Goal: Navigation & Orientation: Find specific page/section

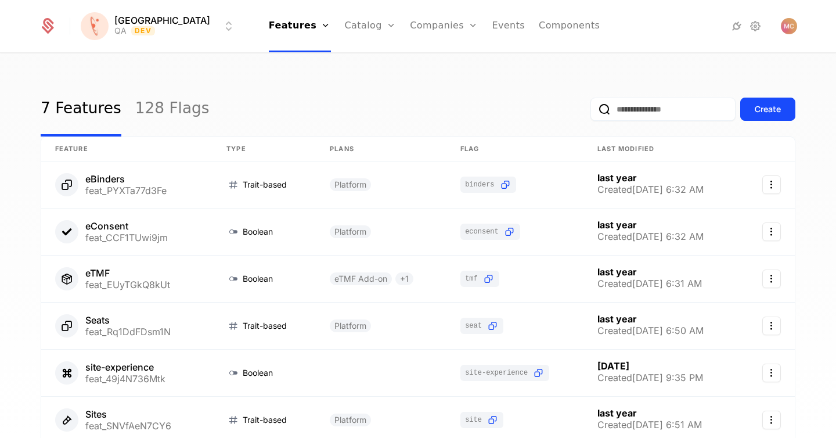
click at [751, 29] on icon at bounding box center [756, 26] width 14 height 14
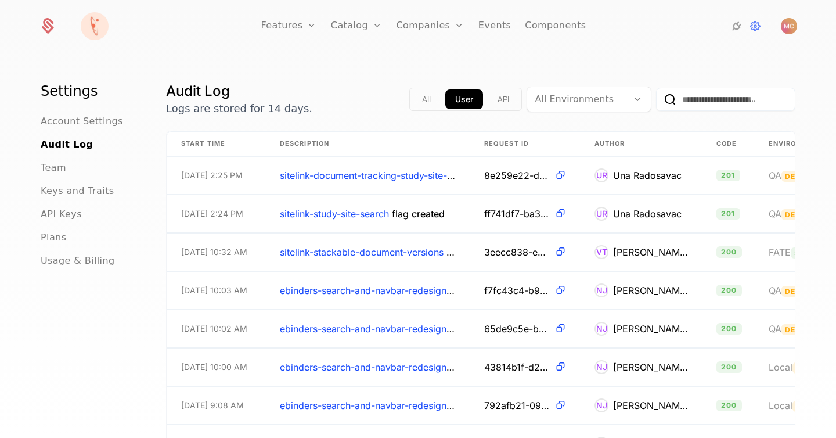
click at [49, 169] on span "Team" at bounding box center [54, 168] width 26 height 14
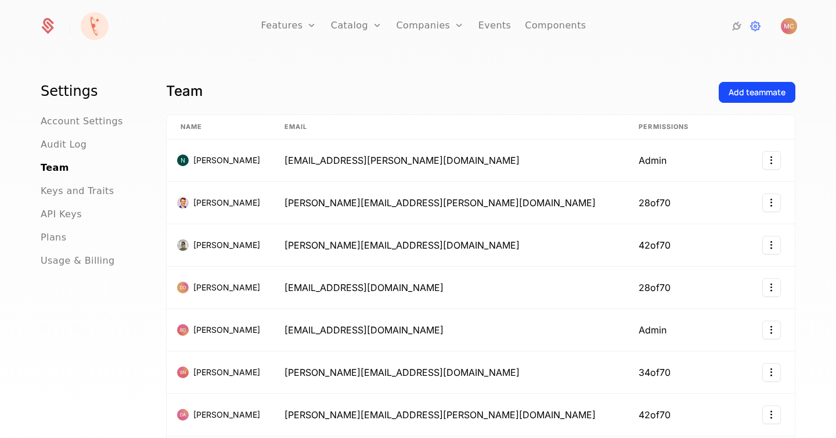
click at [755, 88] on div "Add teammate" at bounding box center [757, 93] width 57 height 12
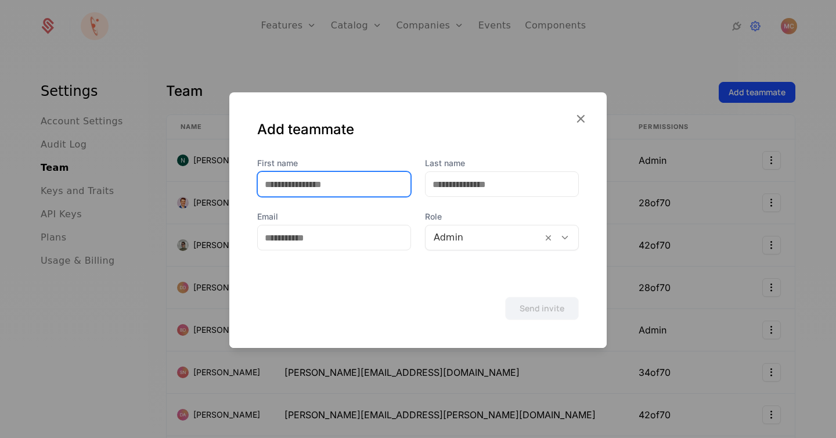
click at [357, 186] on input "First name" at bounding box center [334, 184] width 153 height 24
type input "****"
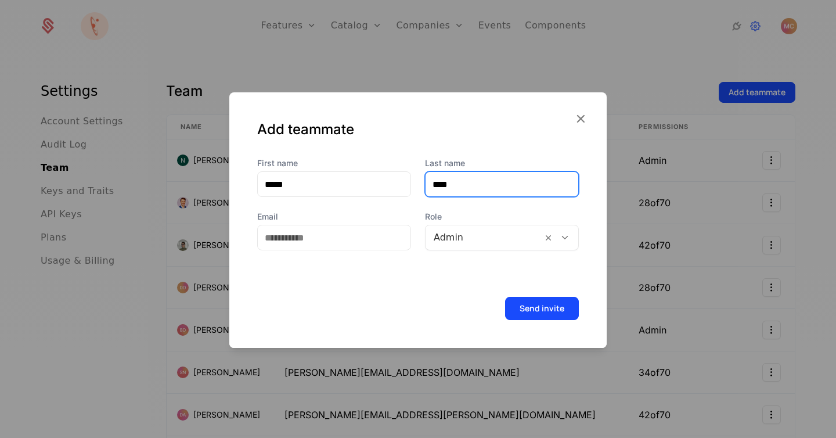
type input "****"
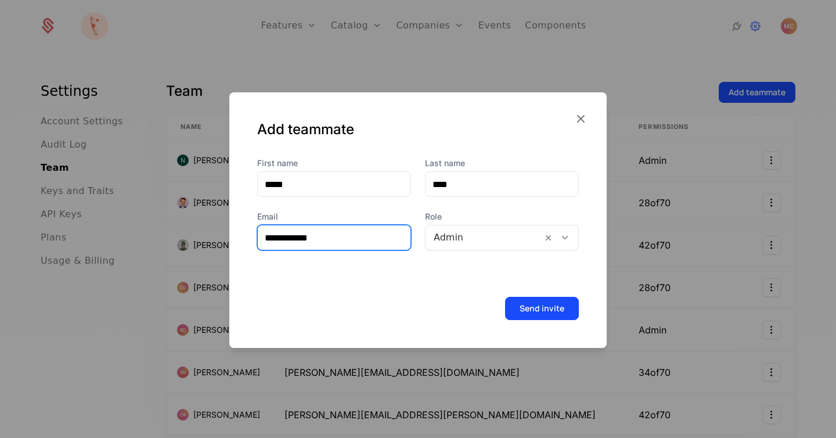
type input "**********"
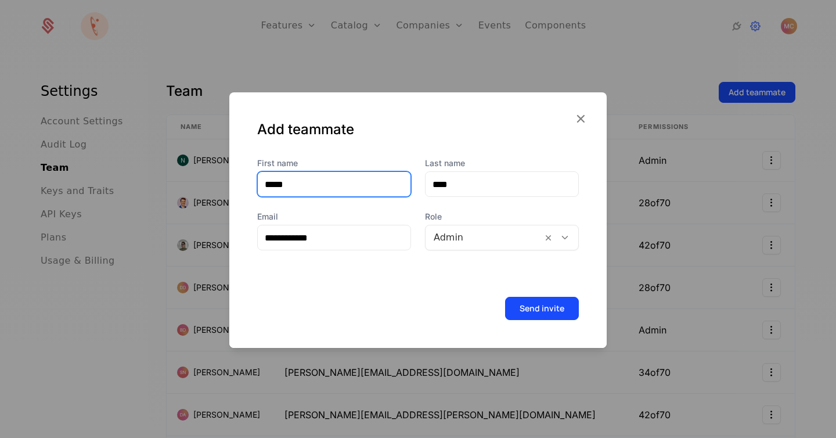
click at [309, 184] on input "****" at bounding box center [334, 184] width 153 height 24
type input "*"
type input "**********"
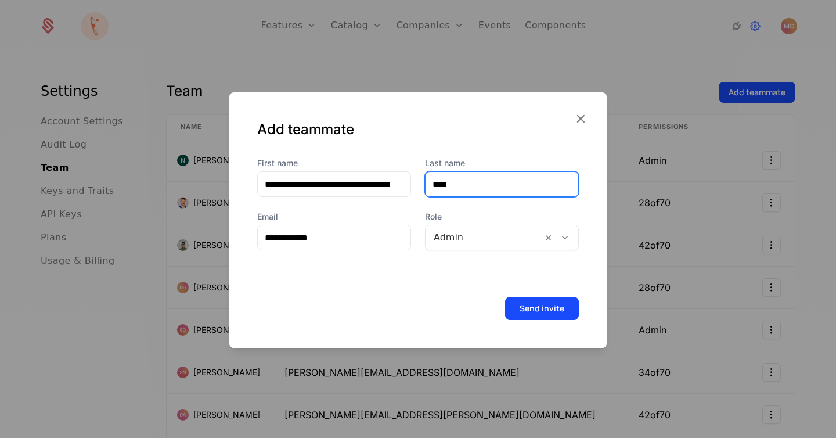
scroll to position [0, 0]
type input "********"
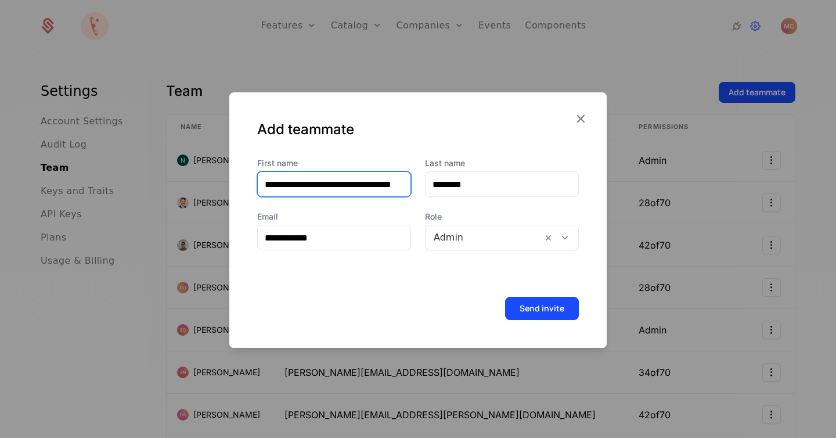
click at [328, 184] on input "**********" at bounding box center [334, 184] width 153 height 24
click at [358, 250] on div "**********" at bounding box center [334, 238] width 154 height 26
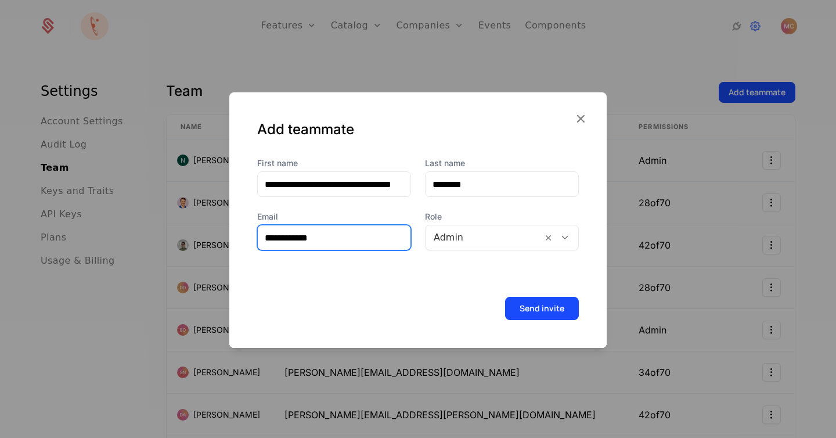
click at [360, 245] on input "**********" at bounding box center [334, 237] width 153 height 24
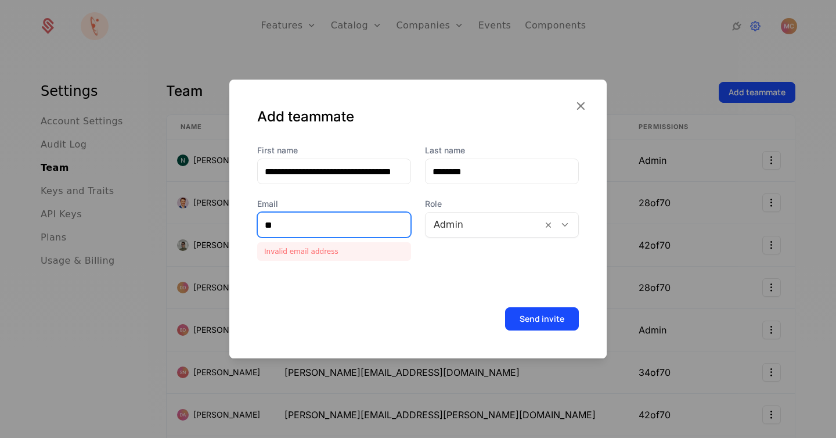
type input "*"
paste input "**********"
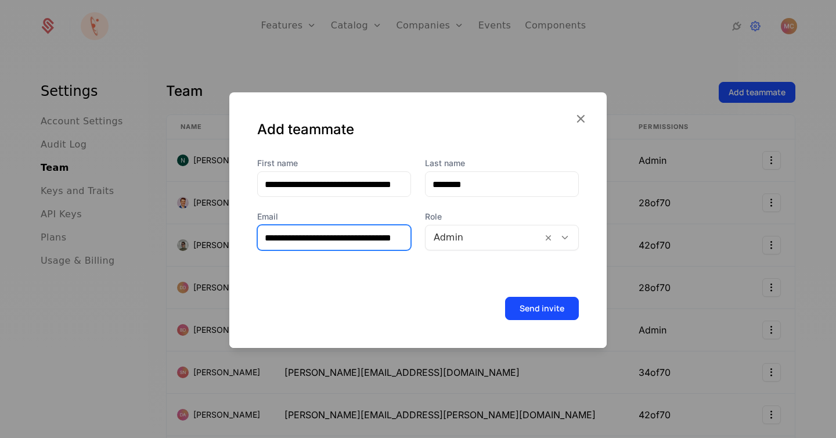
type input "**********"
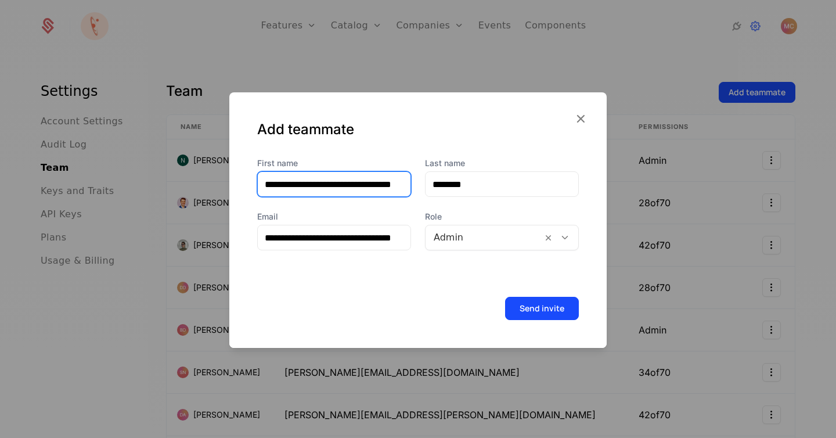
click at [354, 182] on input "**********" at bounding box center [334, 184] width 153 height 24
type input "********"
click at [566, 236] on icon at bounding box center [565, 237] width 10 height 10
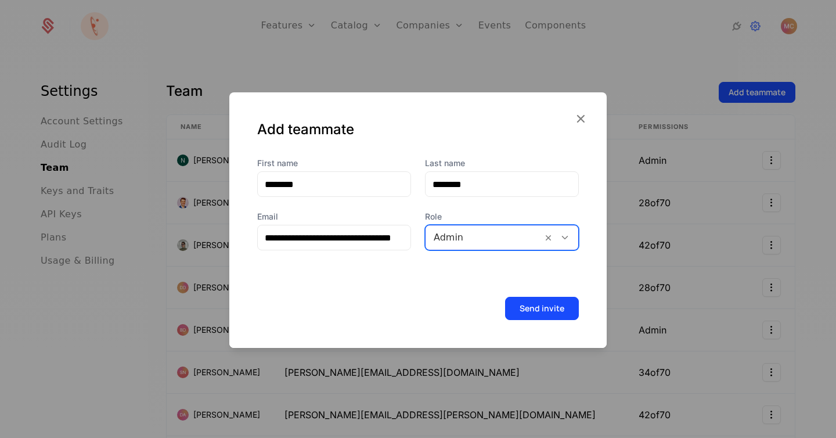
click at [566, 236] on icon at bounding box center [565, 237] width 10 height 10
click at [547, 311] on button "Send invite" at bounding box center [542, 308] width 74 height 23
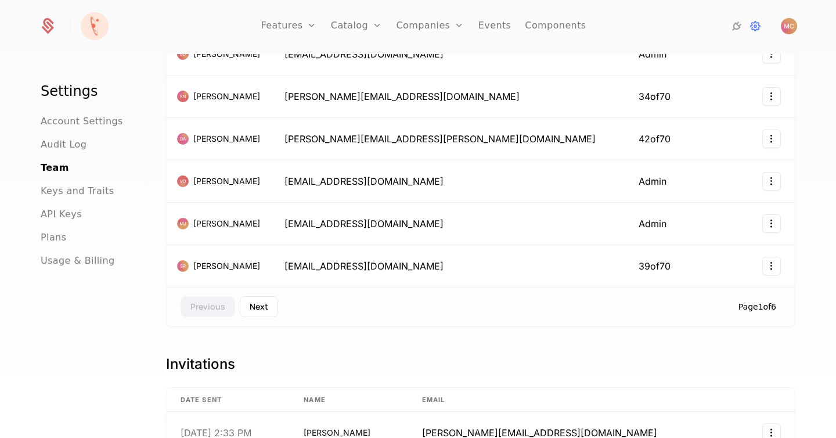
scroll to position [322, 0]
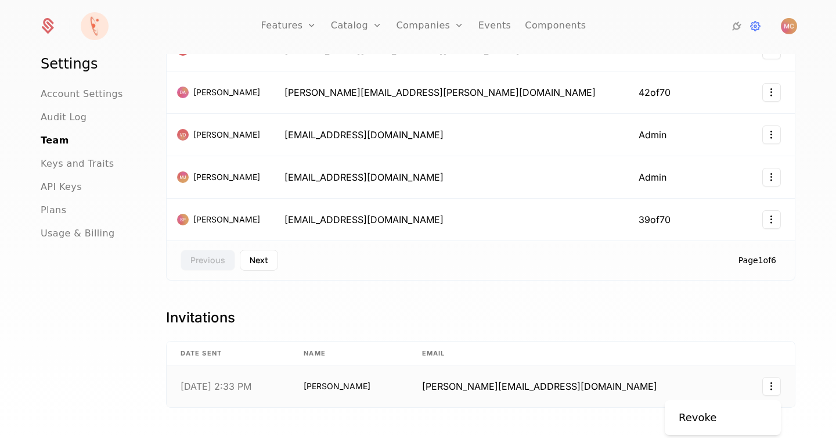
click at [771, 383] on html "Features Features Flags Catalog Plans Add Ons Credits Configuration Companies C…" at bounding box center [418, 219] width 836 height 438
click at [211, 392] on html "Features Features Flags Catalog Plans Add Ons Credits Configuration Companies C…" at bounding box center [418, 219] width 836 height 438
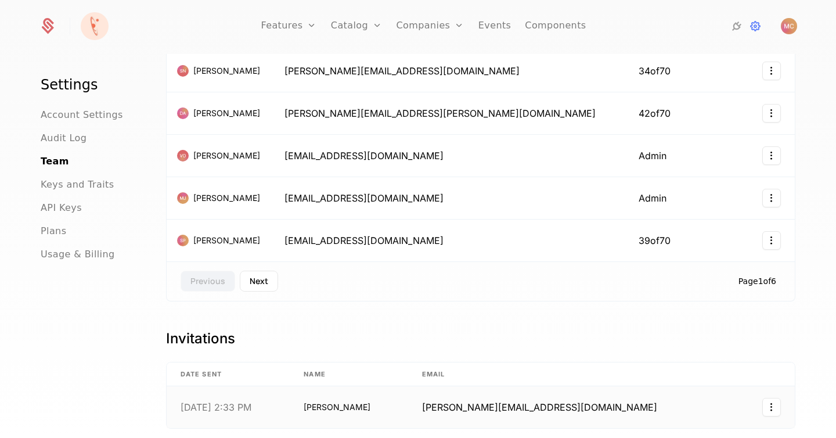
scroll to position [284, 0]
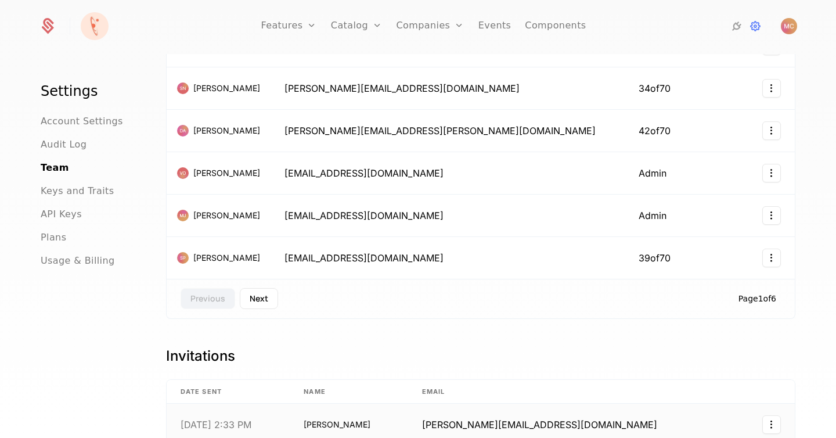
click at [769, 417] on html "Features Features Flags Catalog Plans Add Ons Credits Configuration Companies C…" at bounding box center [418, 219] width 836 height 438
click at [717, 395] on div "Revoke" at bounding box center [702, 398] width 47 height 16
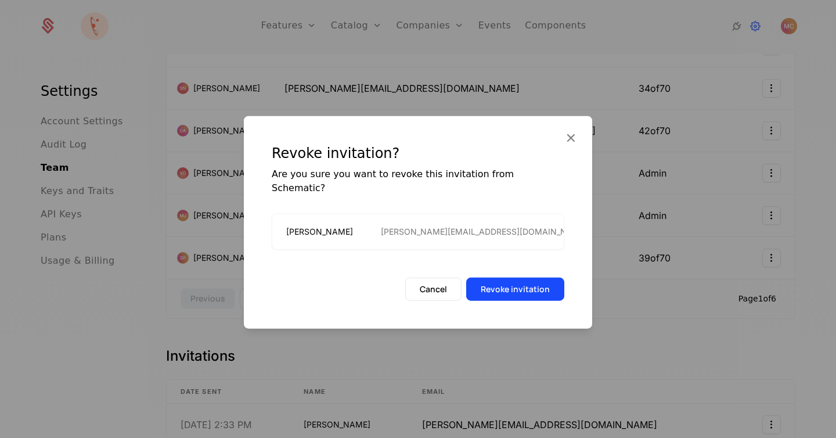
click at [526, 283] on button "Revoke invitation" at bounding box center [515, 289] width 98 height 23
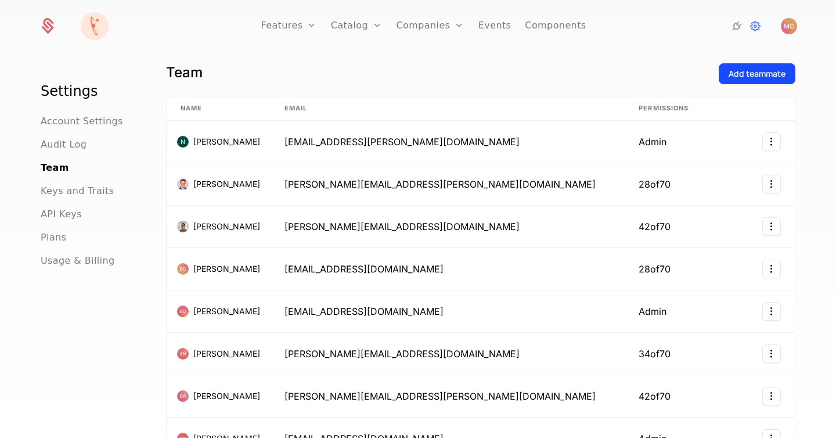
scroll to position [0, 0]
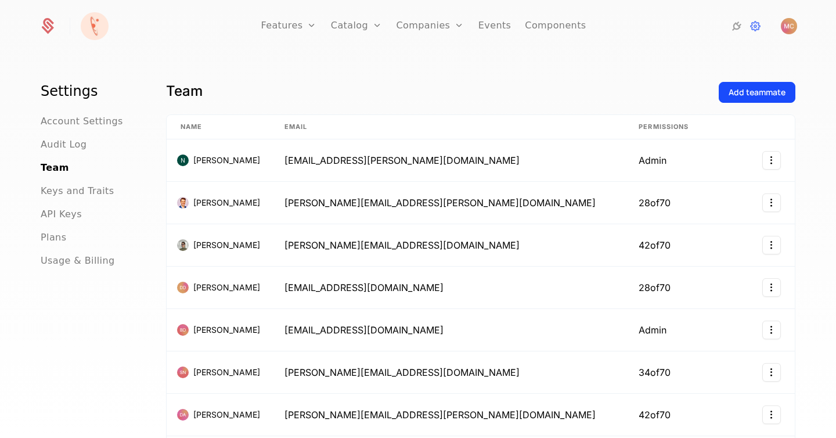
click at [407, 23] on link "Companies" at bounding box center [430, 26] width 68 height 52
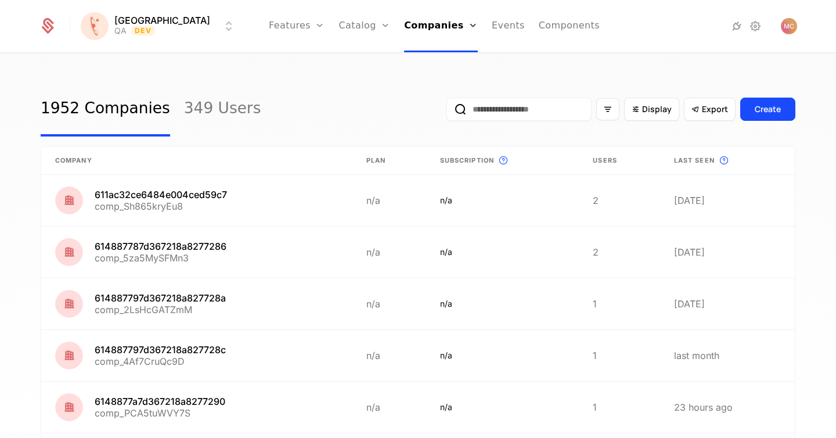
click at [182, 67] on div "1952 Companies 349 Users Display Export Create Company Plan Subscription This i…" at bounding box center [418, 249] width 836 height 391
click at [211, 106] on link "349 Users" at bounding box center [222, 109] width 77 height 55
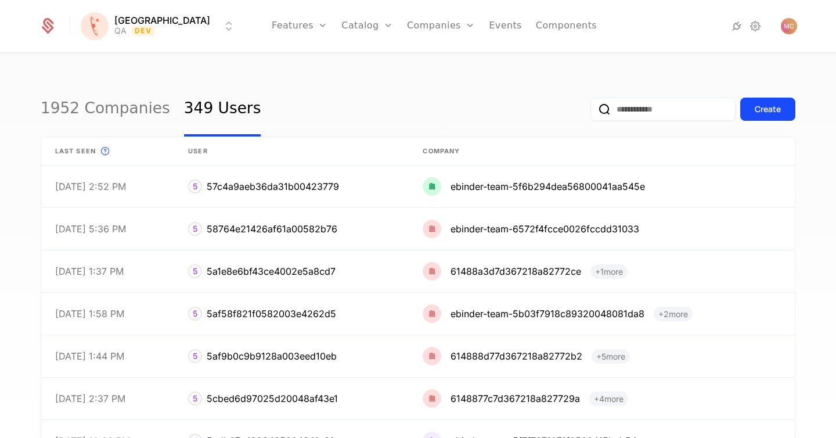
click at [131, 109] on link "1952 Companies" at bounding box center [106, 109] width 130 height 55
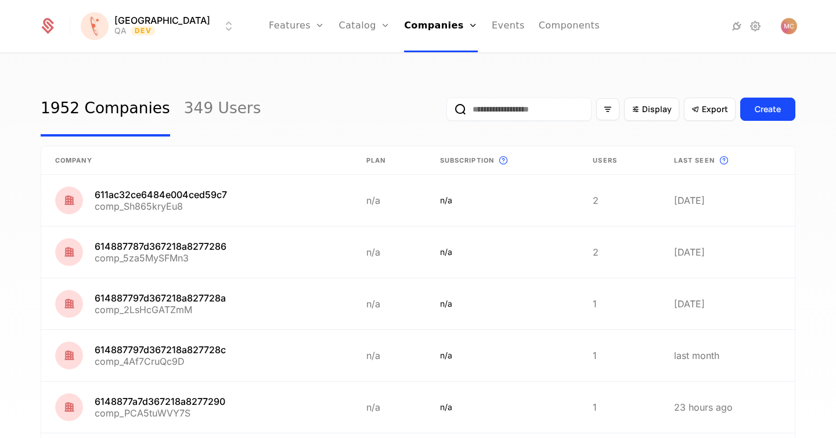
click at [321, 76] on div "1952 Companies 349 Users Display Export Create Company Plan Subscription This i…" at bounding box center [418, 249] width 836 height 391
click at [492, 23] on link "Events" at bounding box center [508, 26] width 33 height 52
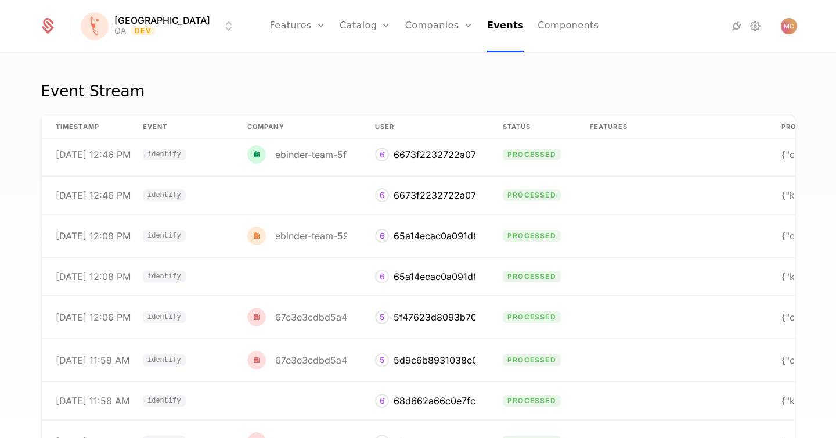
scroll to position [1760, 0]
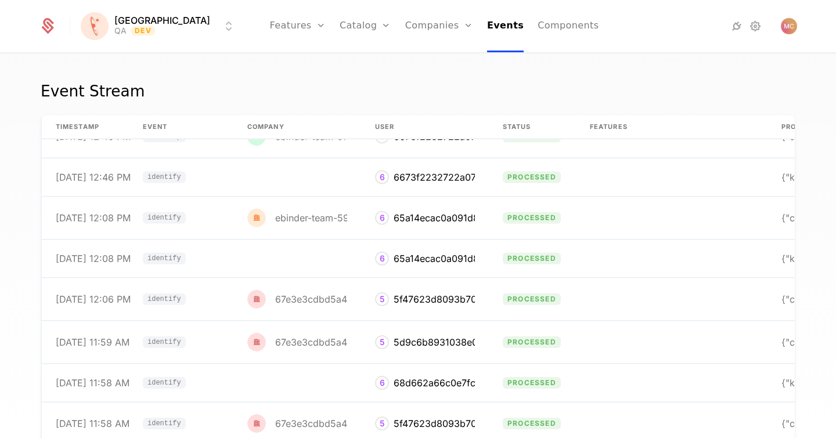
click at [238, 67] on div "Event Stream timestamp Event Company User Status Features Properties [DATE] 1:0…" at bounding box center [418, 249] width 836 height 391
click at [349, 71] on div "Event Stream timestamp Event Company User Status Features Properties [DATE] 1:0…" at bounding box center [418, 249] width 836 height 391
click at [549, 20] on link "Components" at bounding box center [568, 26] width 61 height 52
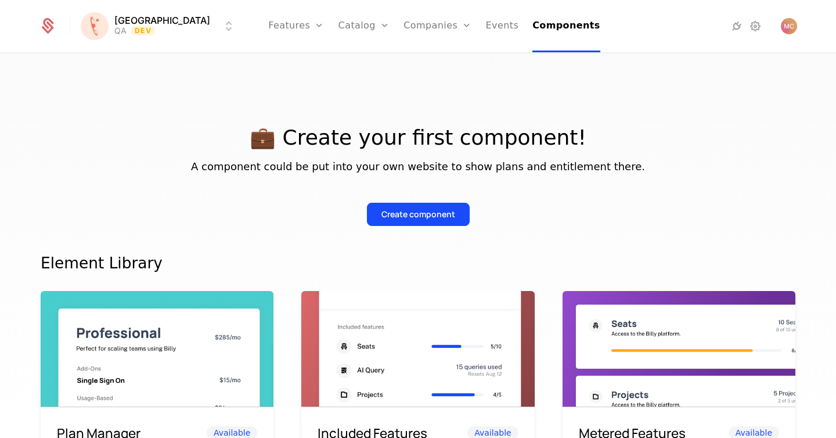
click at [418, 77] on link "Users" at bounding box center [444, 75] width 53 height 9
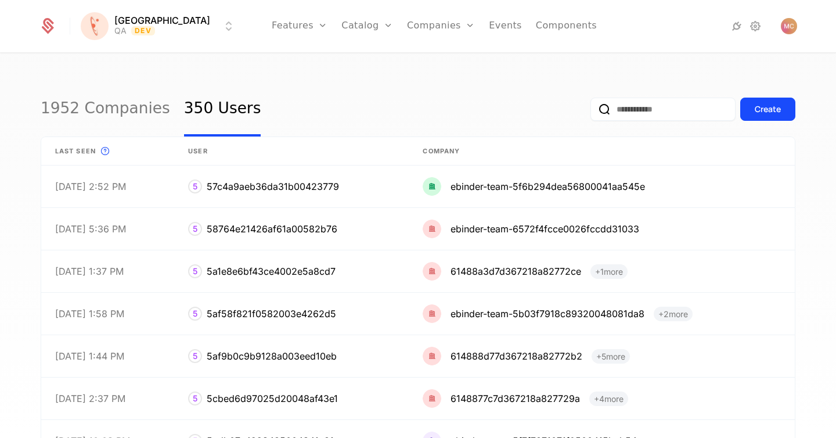
click at [403, 98] on div "1952 Companies 350 Users Create" at bounding box center [418, 109] width 755 height 55
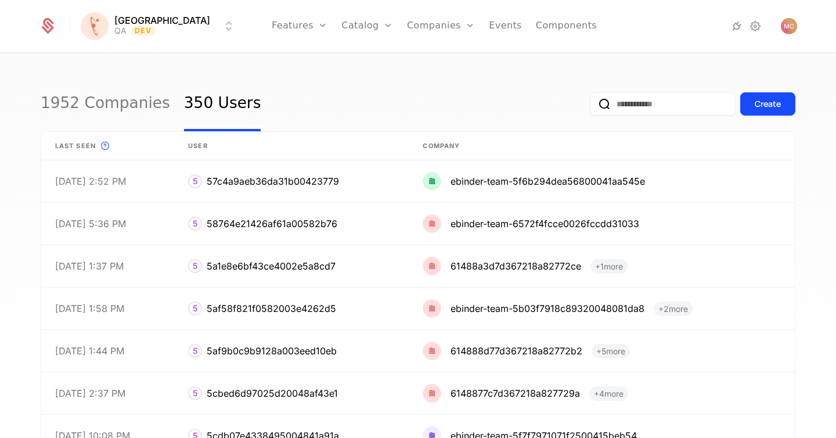
scroll to position [5, 0]
click at [127, 108] on link "1952 Companies" at bounding box center [106, 104] width 130 height 55
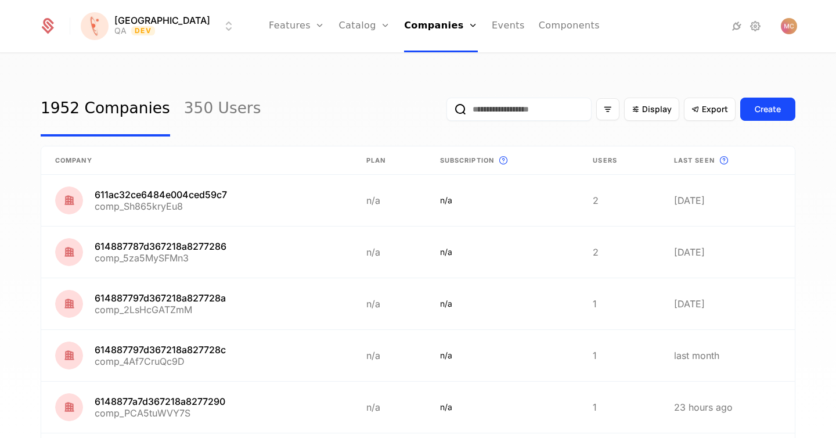
click at [206, 105] on link "350 Users" at bounding box center [222, 109] width 77 height 55
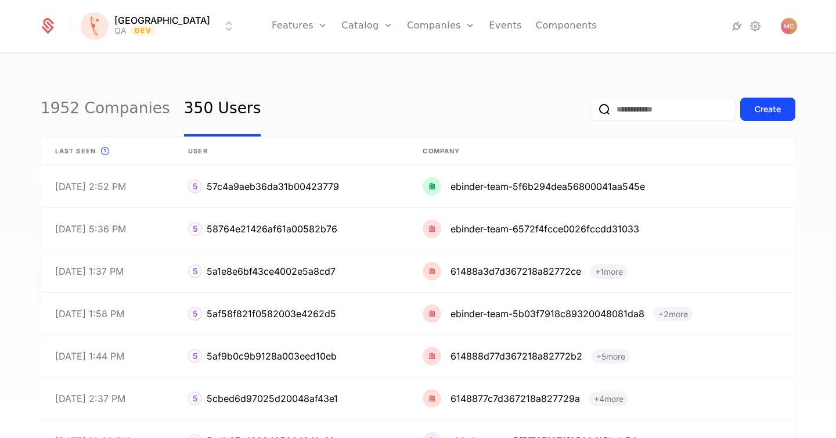
click at [167, 25] on html "[PERSON_NAME] QA Dev Features Features Flags Catalog Plans Add Ons Credits Conf…" at bounding box center [418, 219] width 836 height 438
click at [358, 109] on html "[PERSON_NAME] QA Dev Features Features Flags Catalog Plans Add Ons Credits Conf…" at bounding box center [418, 219] width 836 height 438
click at [358, 109] on div "1952 Companies 350 Users Create" at bounding box center [418, 109] width 755 height 55
click at [425, 86] on div "1952 Companies 350 Users Create" at bounding box center [418, 109] width 755 height 55
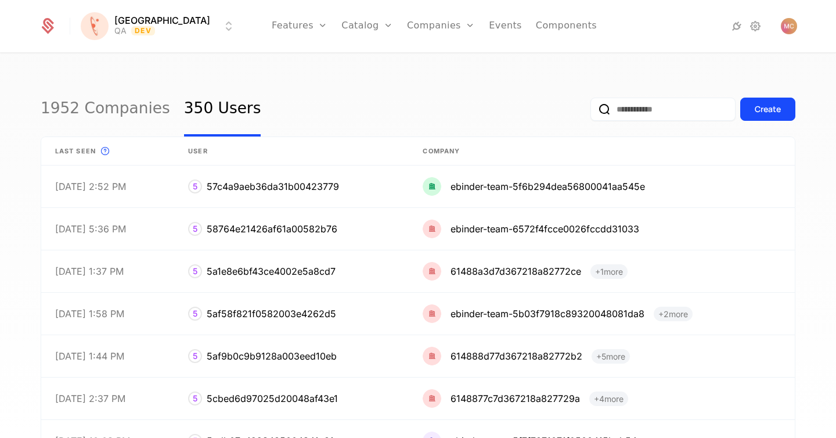
click at [456, 80] on div "1952 Companies 350 Users Create Last seen This is the date a track or identify …" at bounding box center [418, 249] width 836 height 391
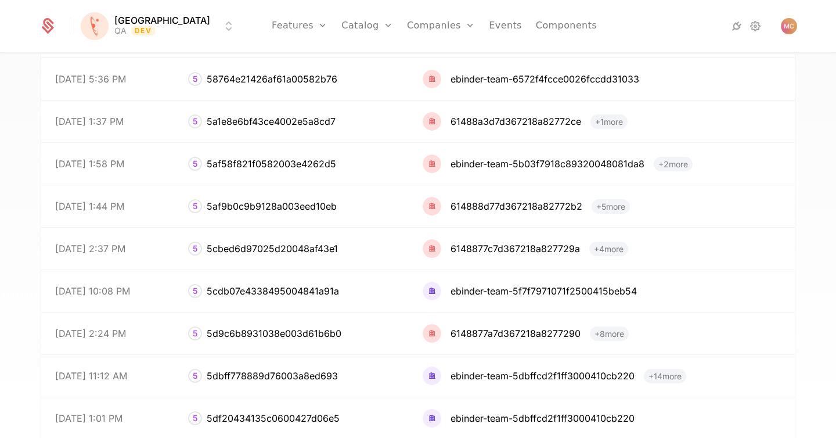
scroll to position [240, 0]
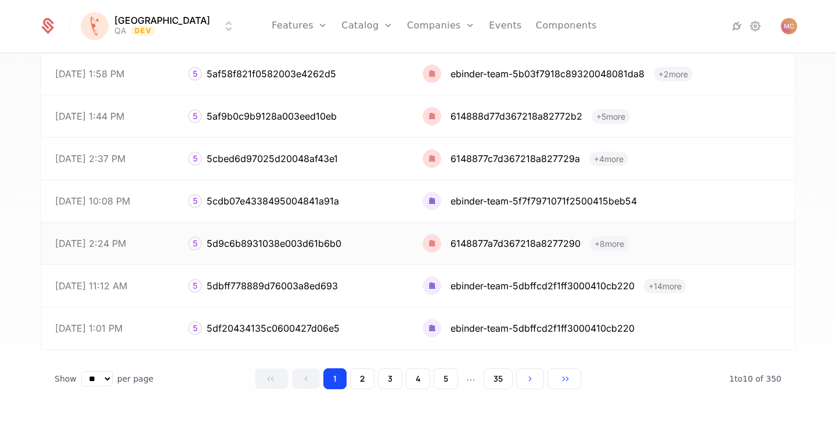
click at [613, 246] on link at bounding box center [602, 243] width 386 height 42
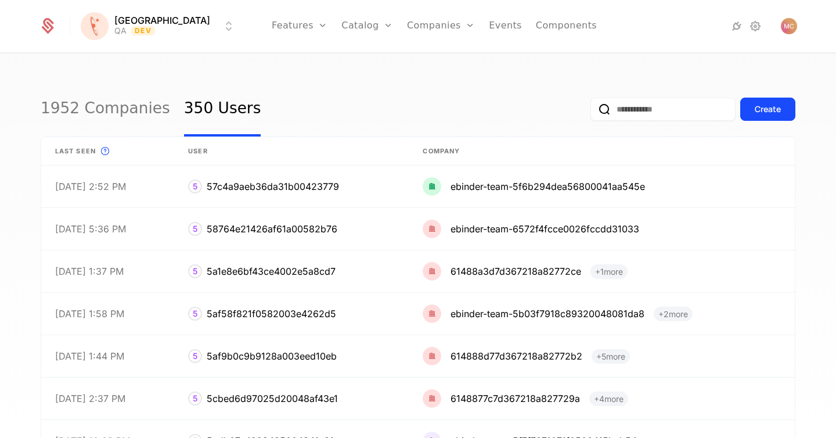
click at [379, 106] on div "1952 Companies 350 Users Create" at bounding box center [418, 109] width 755 height 55
click at [409, 92] on div "1952 Companies 350 Users Create" at bounding box center [418, 109] width 755 height 55
click at [286, 57] on link "Features" at bounding box center [312, 56] width 53 height 9
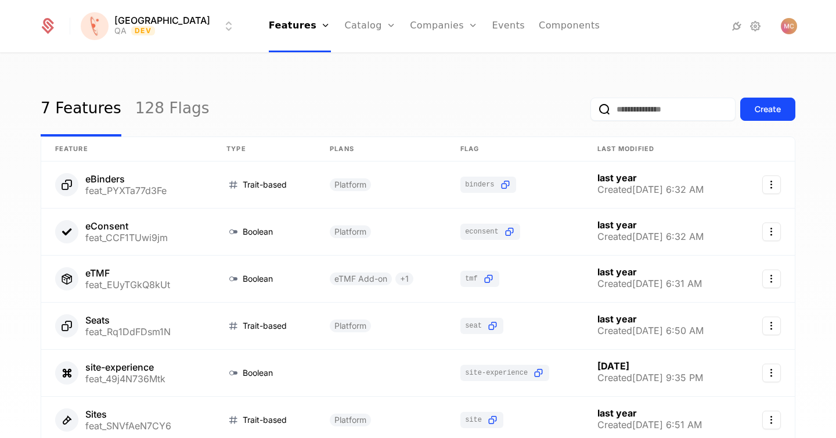
click at [208, 56] on div "7 Features 128 Flags Create Feature Type Plans Flag Last Modified eBinders feat…" at bounding box center [418, 249] width 836 height 391
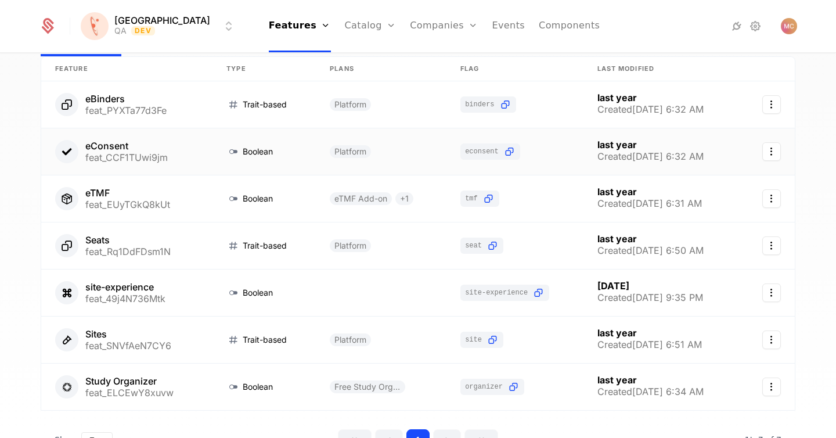
scroll to position [85, 0]
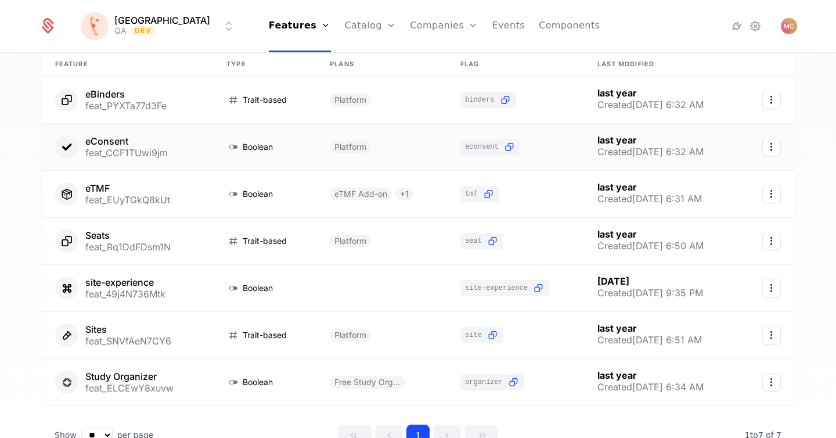
click at [105, 141] on link at bounding box center [126, 147] width 171 height 46
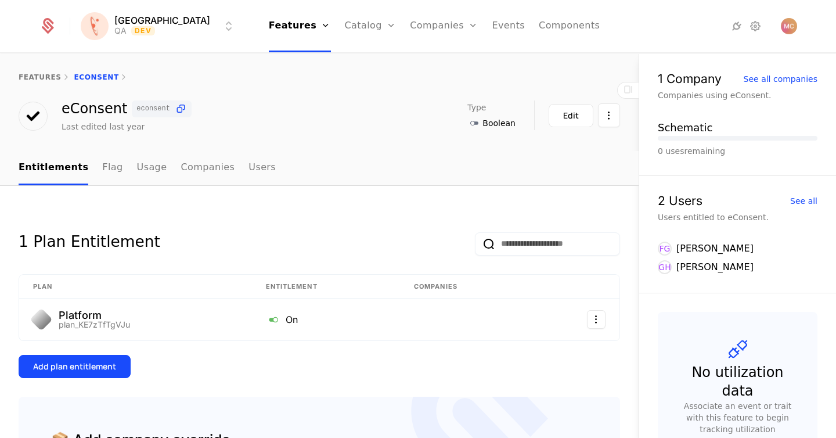
click at [329, 125] on div "eConsent econsent Last edited last year Type Boolean Maintainer [PERSON_NAME] E…" at bounding box center [320, 116] width 602 height 32
click at [102, 170] on link "Flag" at bounding box center [112, 168] width 20 height 34
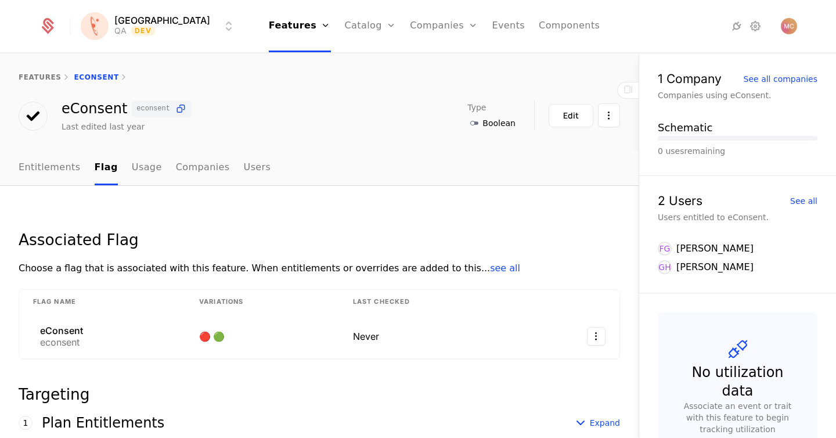
click at [34, 76] on link "features" at bounding box center [40, 77] width 43 height 8
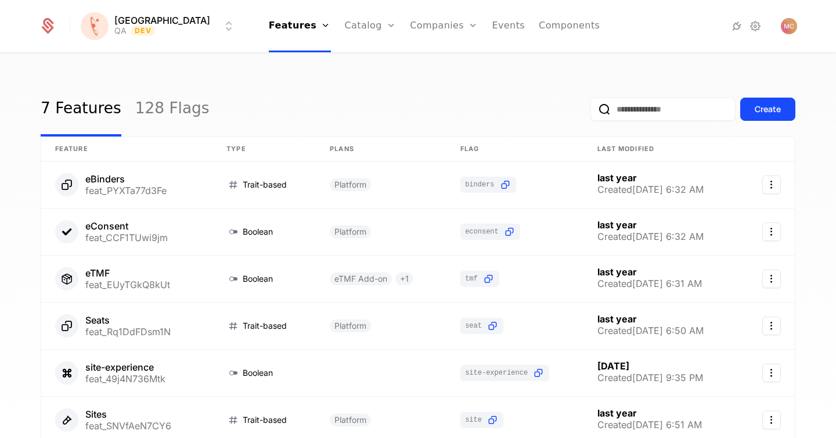
click at [395, 103] on div "7 Features 128 Flags Create" at bounding box center [418, 109] width 755 height 55
click at [461, 106] on div "7 Features 128 Flags Create" at bounding box center [418, 109] width 755 height 55
click at [454, 94] on div "7 Features 128 Flags Create" at bounding box center [418, 109] width 755 height 55
click at [738, 30] on icon at bounding box center [737, 26] width 14 height 14
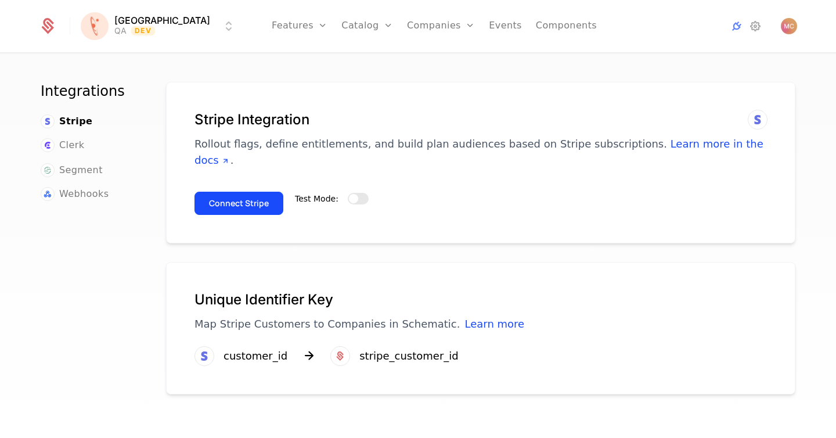
click at [78, 173] on span "Segment" at bounding box center [81, 170] width 44 height 14
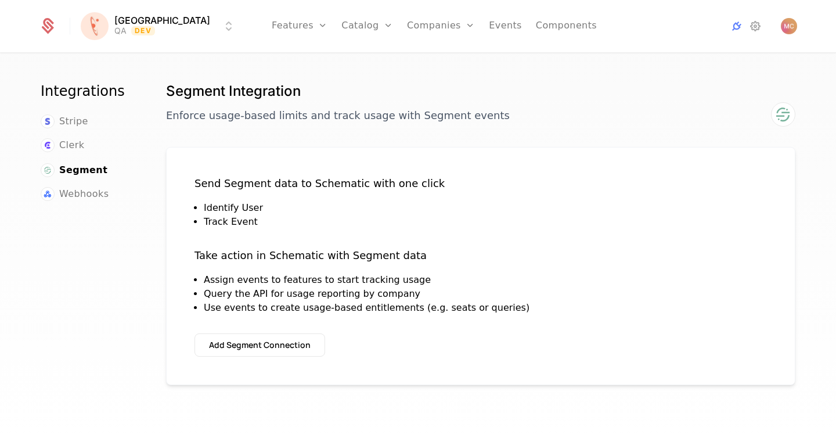
click at [78, 194] on span "Webhooks" at bounding box center [83, 194] width 49 height 14
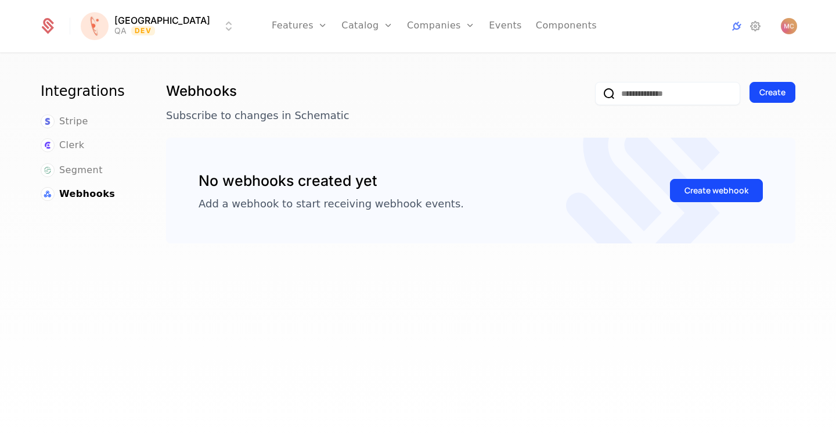
click at [76, 118] on span "Stripe" at bounding box center [73, 121] width 29 height 14
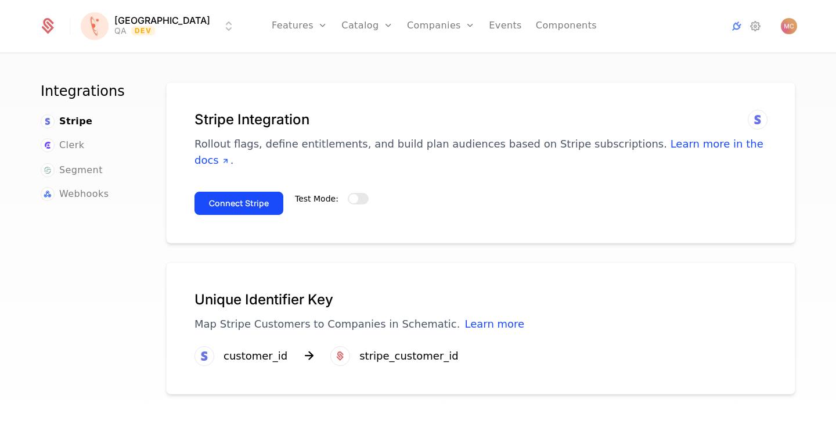
click at [77, 147] on span "Clerk" at bounding box center [71, 145] width 25 height 14
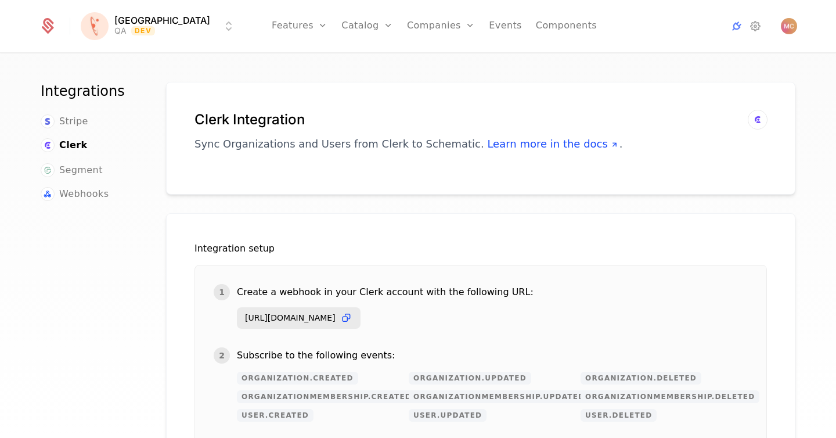
click at [83, 173] on span "Segment" at bounding box center [81, 170] width 44 height 14
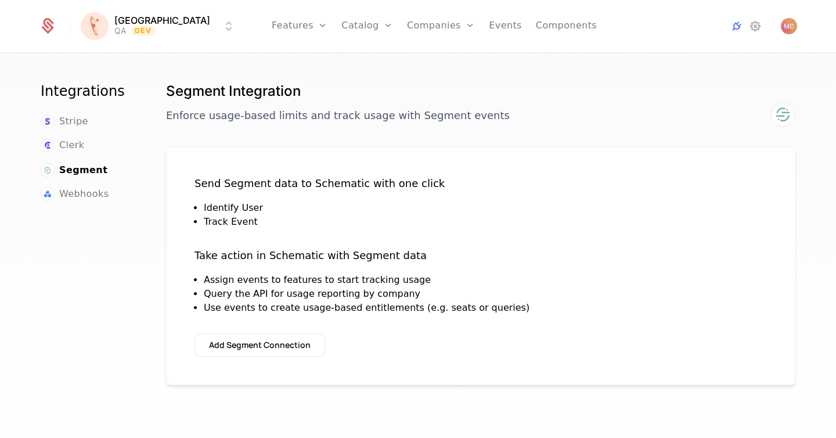
click at [88, 196] on span "Webhooks" at bounding box center [83, 194] width 49 height 14
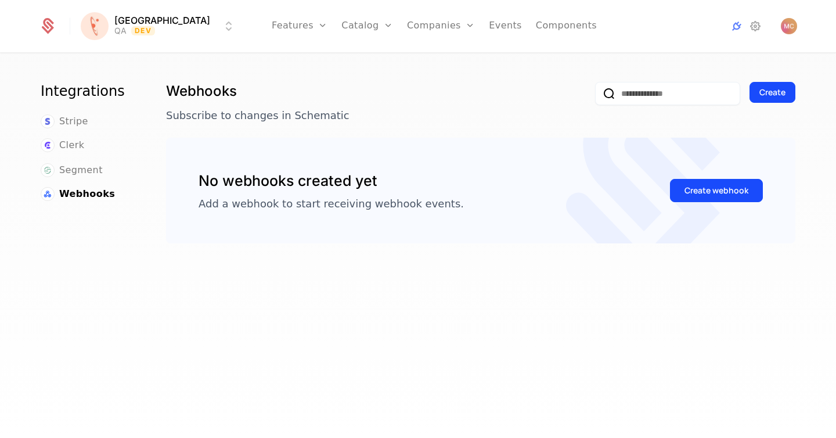
click at [125, 268] on div "Integrations Stripe Clerk Segment Webhooks" at bounding box center [90, 263] width 98 height 362
click at [45, 24] on icon at bounding box center [49, 23] width 11 height 11
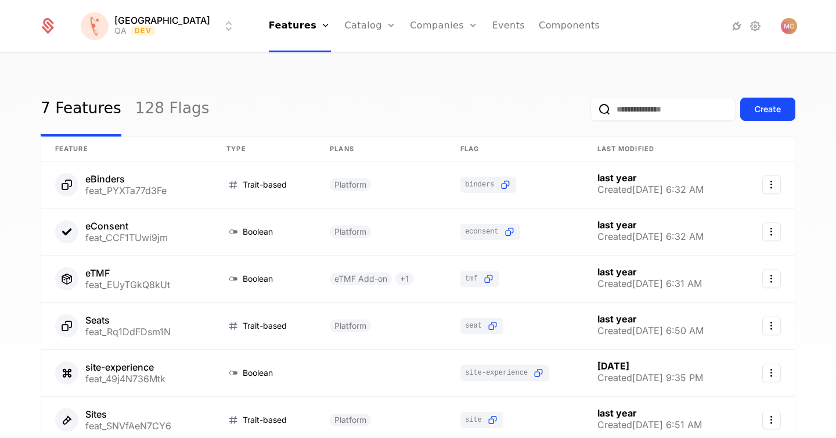
click at [141, 112] on link "128 Flags" at bounding box center [172, 109] width 74 height 55
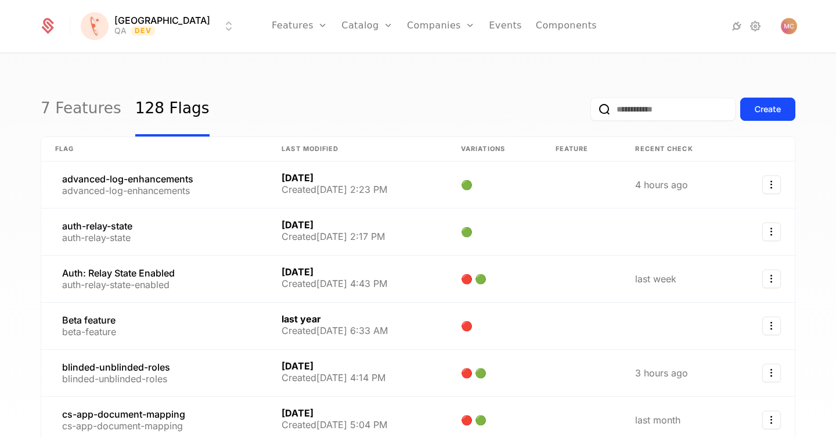
click at [292, 91] on div "7 Features 128 Flags Create" at bounding box center [418, 109] width 755 height 55
click at [170, 30] on html "[PERSON_NAME] QA Dev Features Features Flags Catalog Plans Add Ons Credits Conf…" at bounding box center [418, 219] width 836 height 438
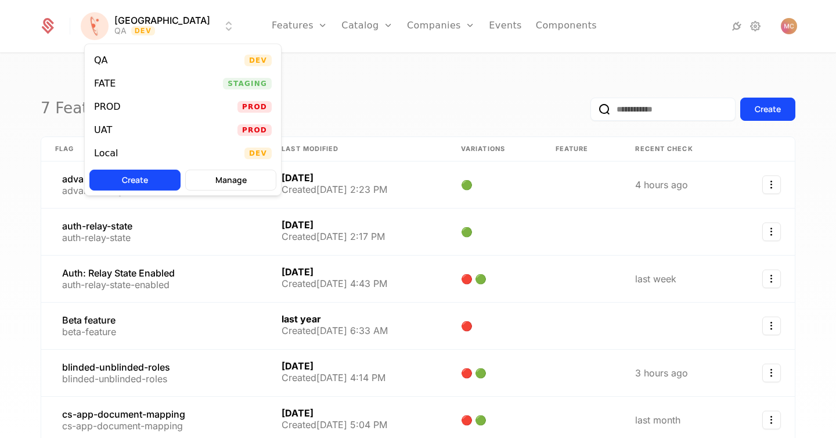
click at [149, 134] on div "UAT Prod" at bounding box center [183, 129] width 196 height 23
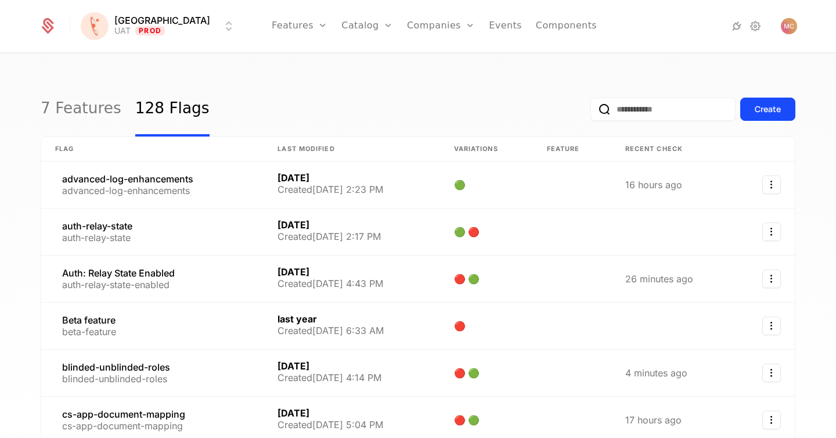
click at [407, 90] on div "7 Features 128 Flags Create" at bounding box center [418, 109] width 755 height 55
click at [135, 274] on link at bounding box center [152, 279] width 222 height 46
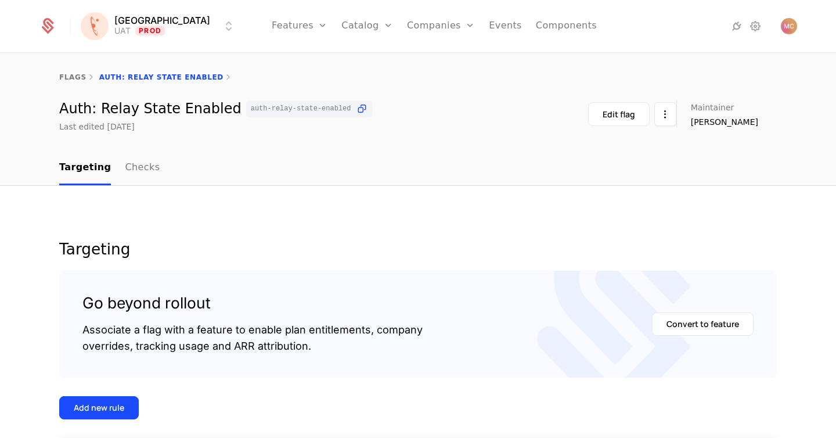
click at [140, 166] on link "Checks" at bounding box center [142, 168] width 35 height 34
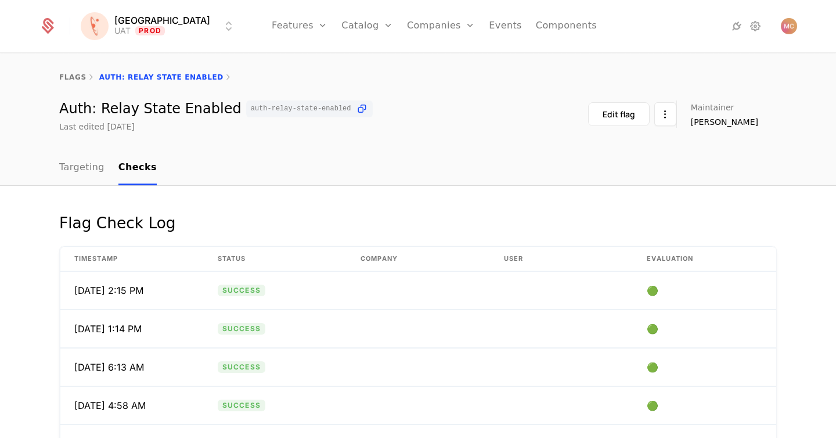
click at [73, 81] on link "flags" at bounding box center [72, 77] width 27 height 8
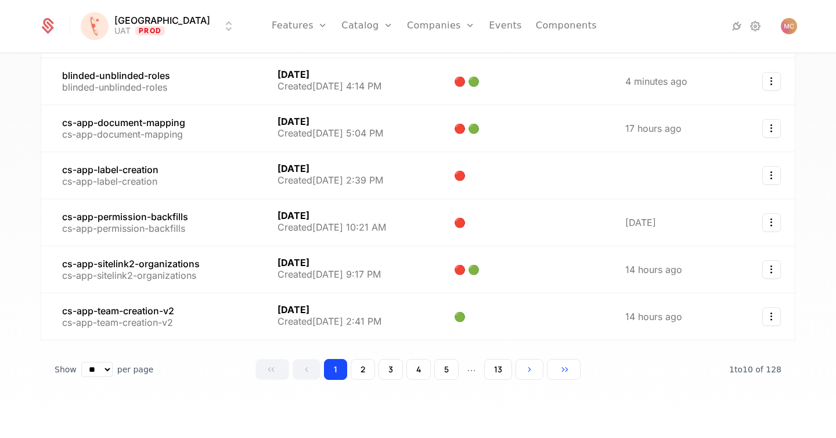
scroll to position [260, 0]
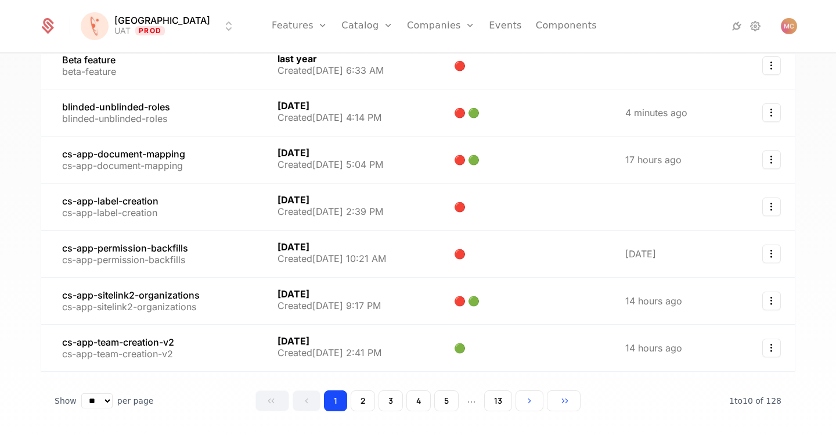
click at [174, 31] on html "[PERSON_NAME] Prod Features Features Flags Catalog Plans Add Ons Credits Config…" at bounding box center [418, 219] width 836 height 438
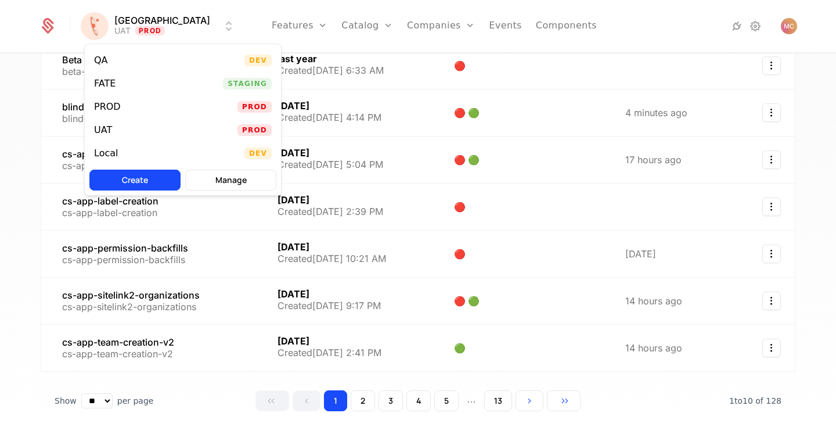
click at [121, 65] on div "QA Dev" at bounding box center [183, 60] width 196 height 23
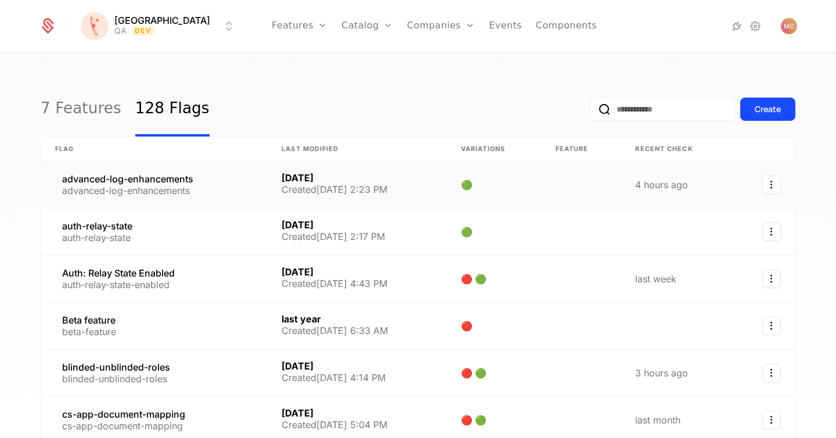
click at [143, 176] on link at bounding box center [154, 184] width 227 height 46
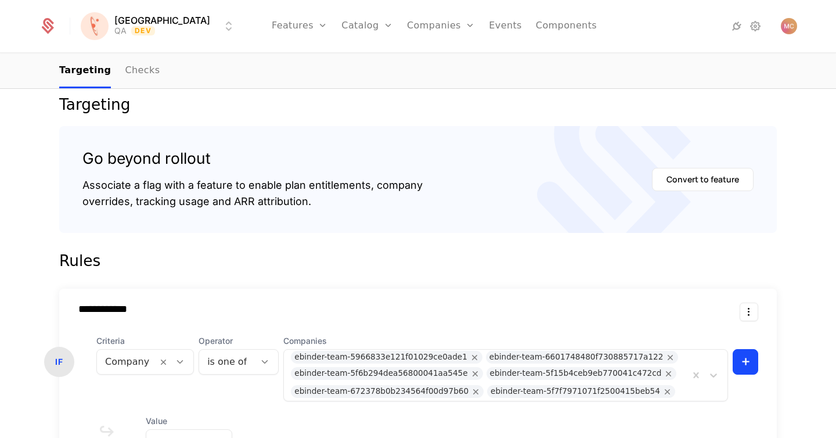
scroll to position [161, 0]
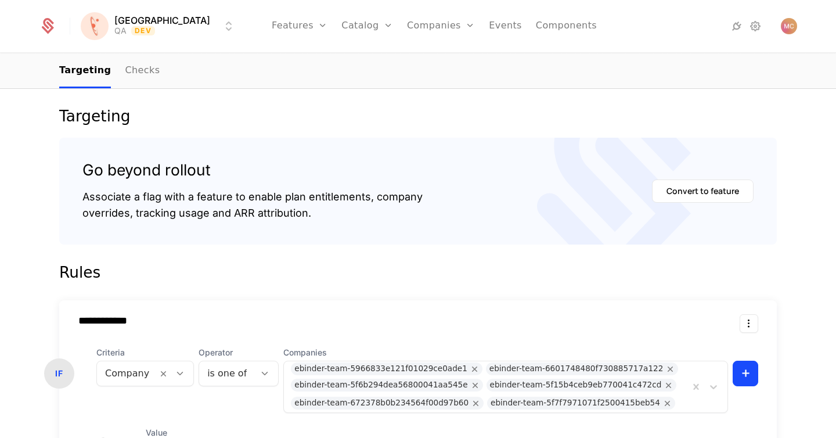
click at [541, 103] on div "**********" at bounding box center [418, 385] width 836 height 664
click at [131, 82] on link "Checks" at bounding box center [142, 71] width 35 height 34
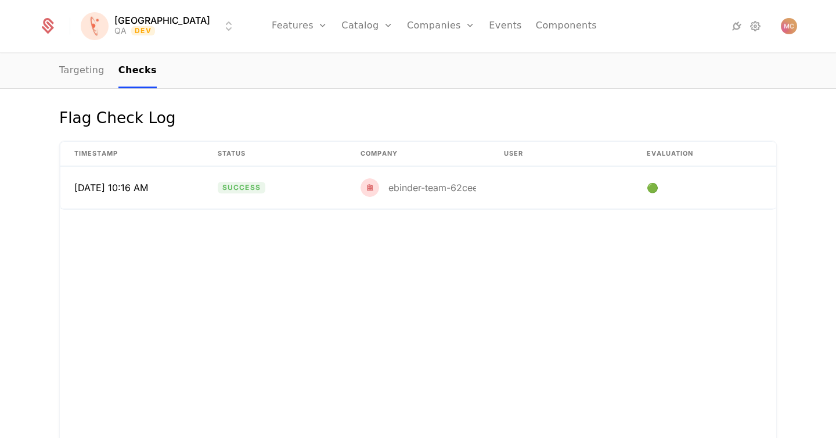
click at [286, 59] on link "Features" at bounding box center [312, 56] width 53 height 9
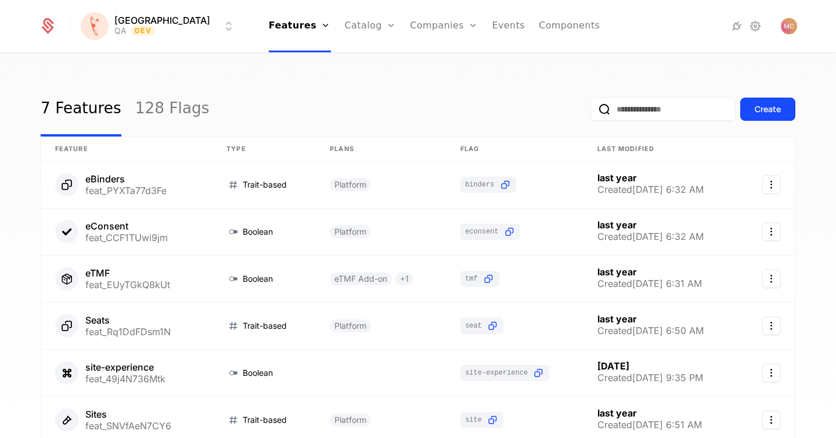
click at [487, 80] on div "7 Features 128 Flags Create Feature Type Plans Flag Last Modified eBinders feat…" at bounding box center [418, 249] width 836 height 391
click at [156, 114] on link "128 Flags" at bounding box center [172, 109] width 74 height 55
